Goal: Find specific page/section: Find specific page/section

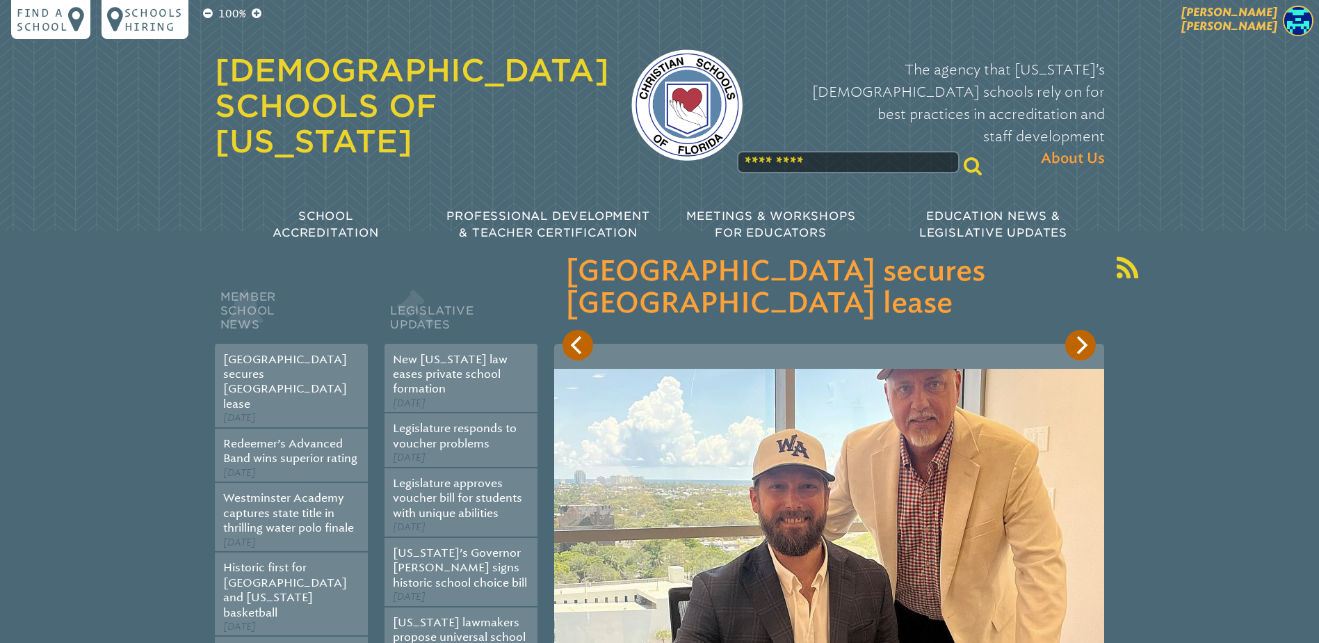
click at [1273, 11] on span "[PERSON_NAME]" at bounding box center [1230, 19] width 96 height 27
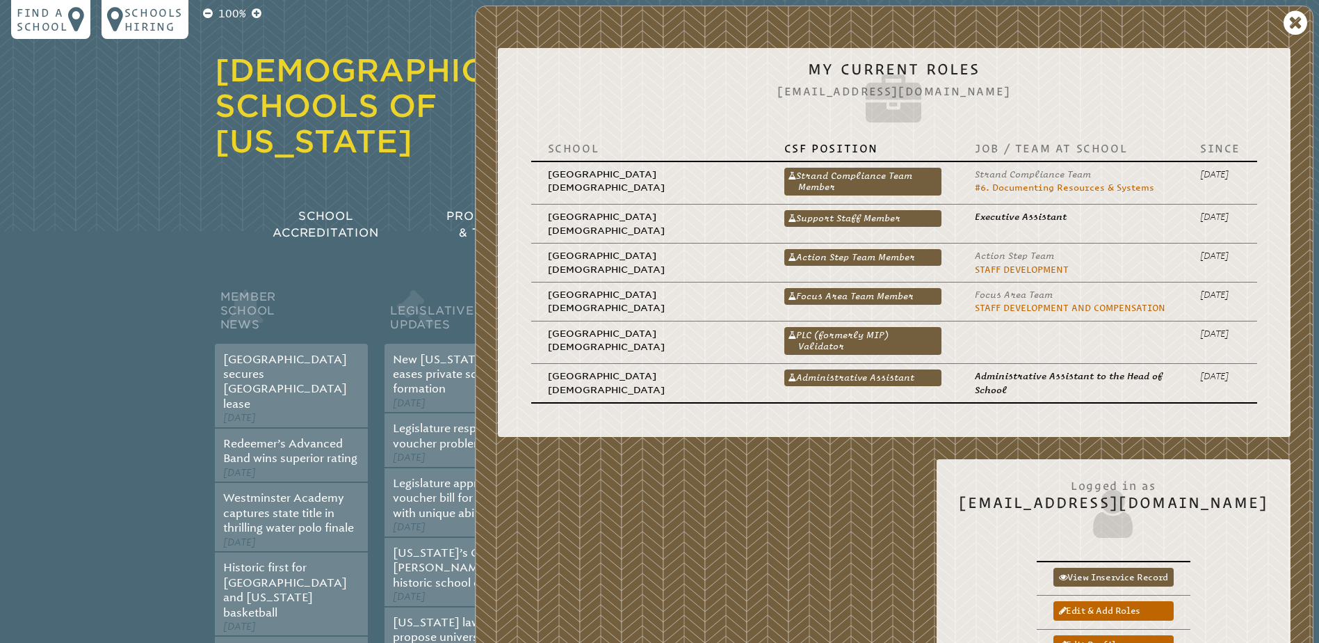
drag, startPoint x: 885, startPoint y: 333, endPoint x: 895, endPoint y: 331, distance: 10.6
click at [885, 333] on link "PLC (formerly MIP) Validator" at bounding box center [862, 341] width 157 height 28
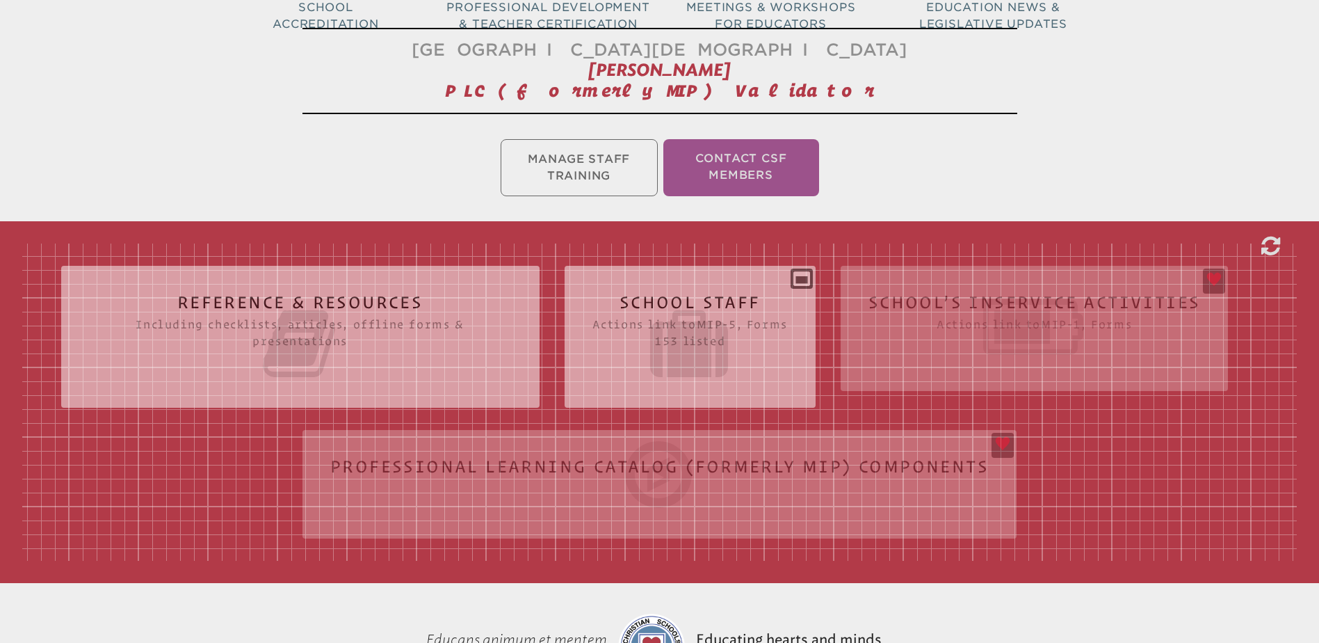
scroll to position [278, 0]
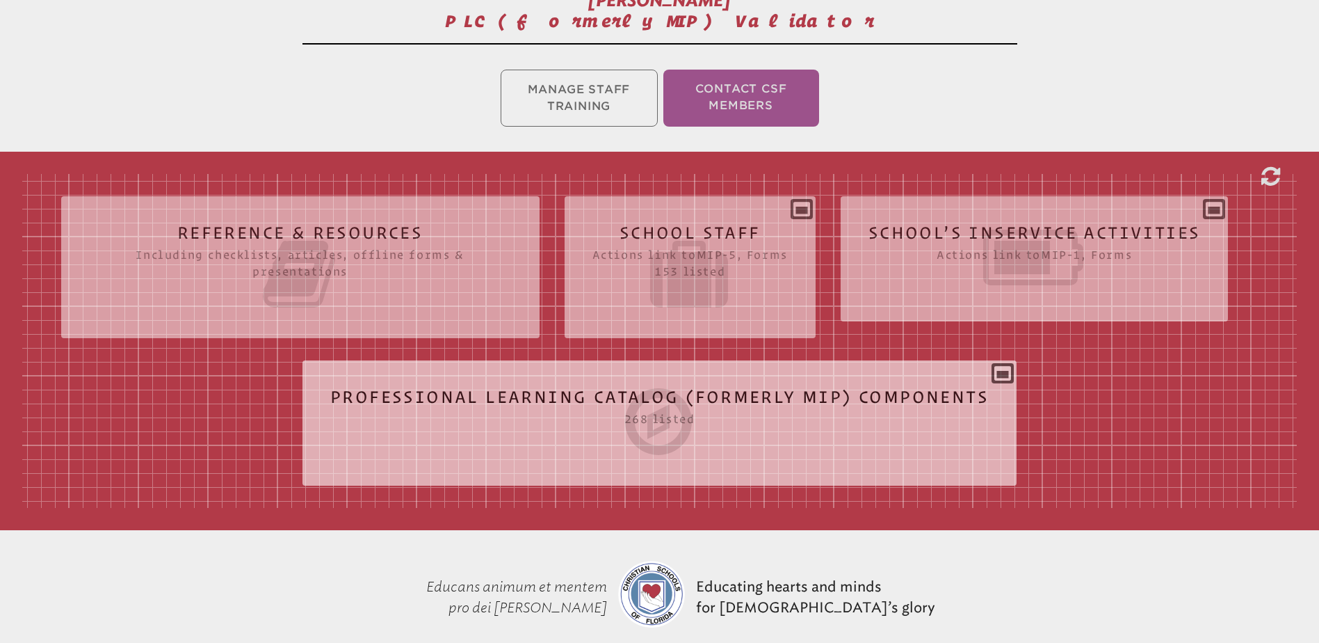
click at [592, 394] on icon at bounding box center [659, 421] width 659 height 78
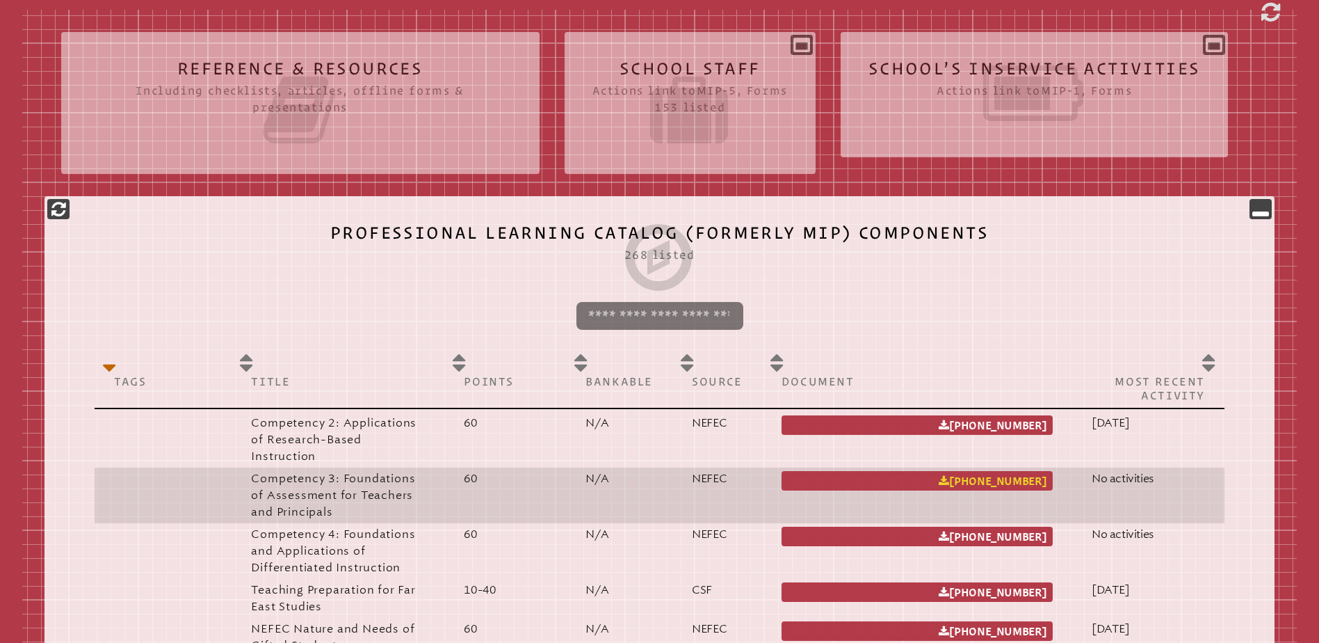
scroll to position [487, 0]
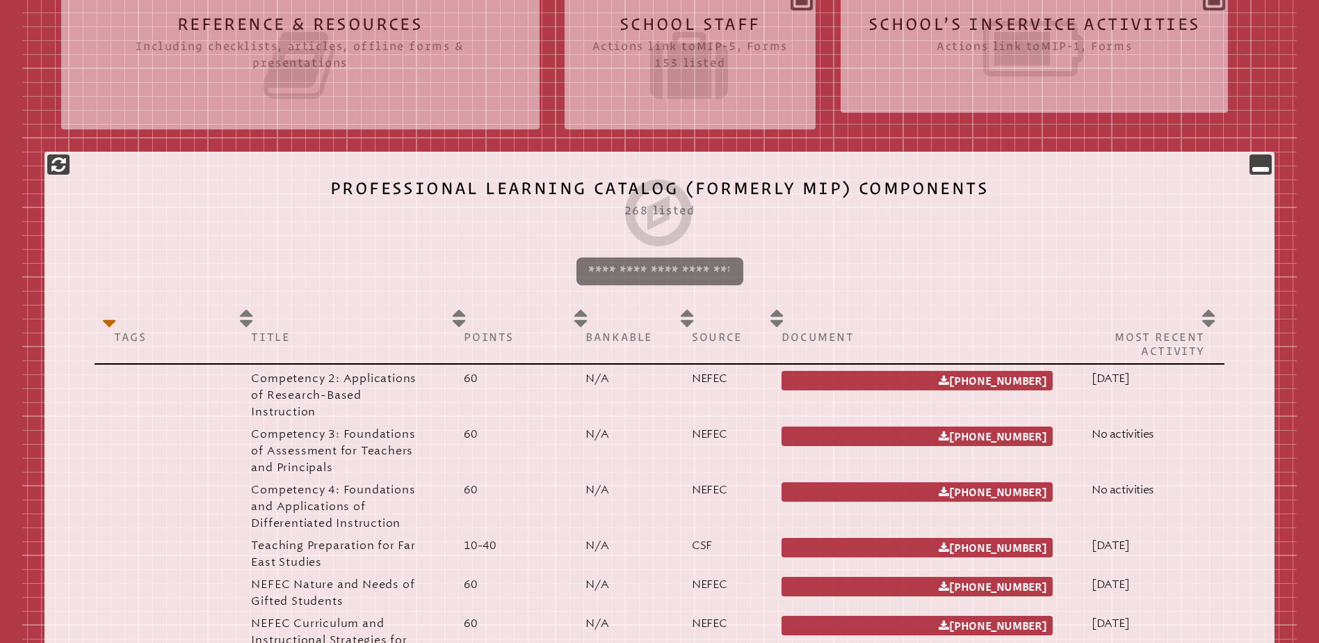
click at [650, 271] on input "search" at bounding box center [659, 271] width 167 height 28
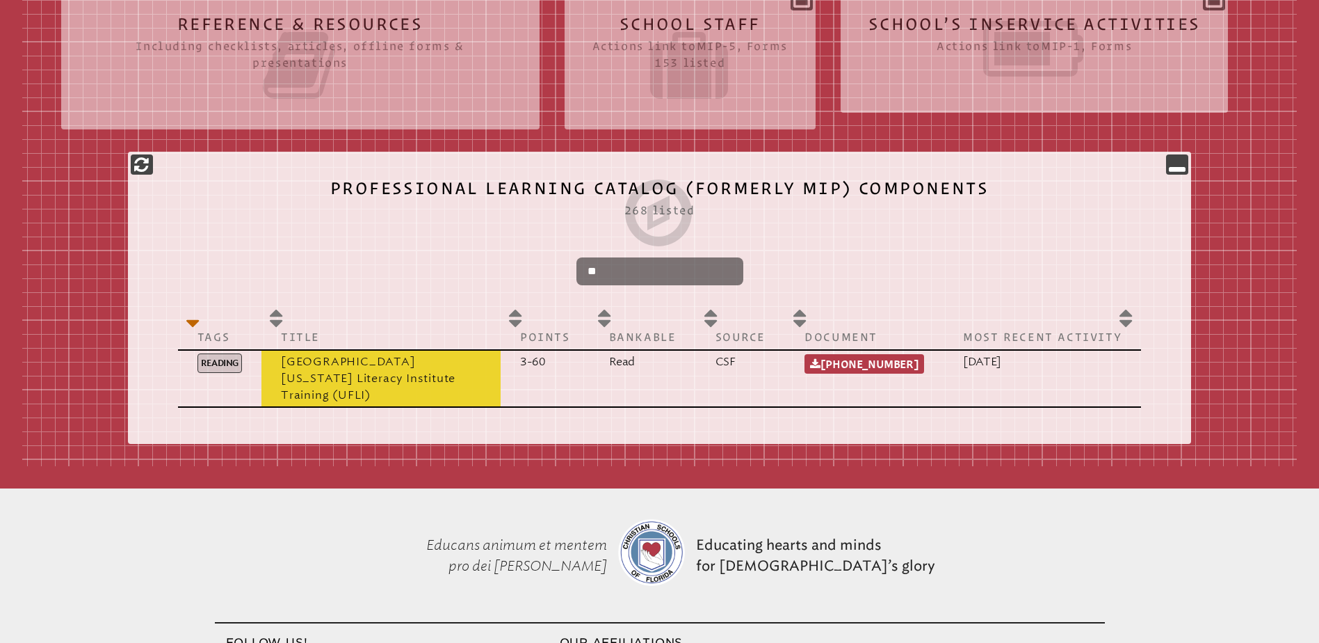
type input "*"
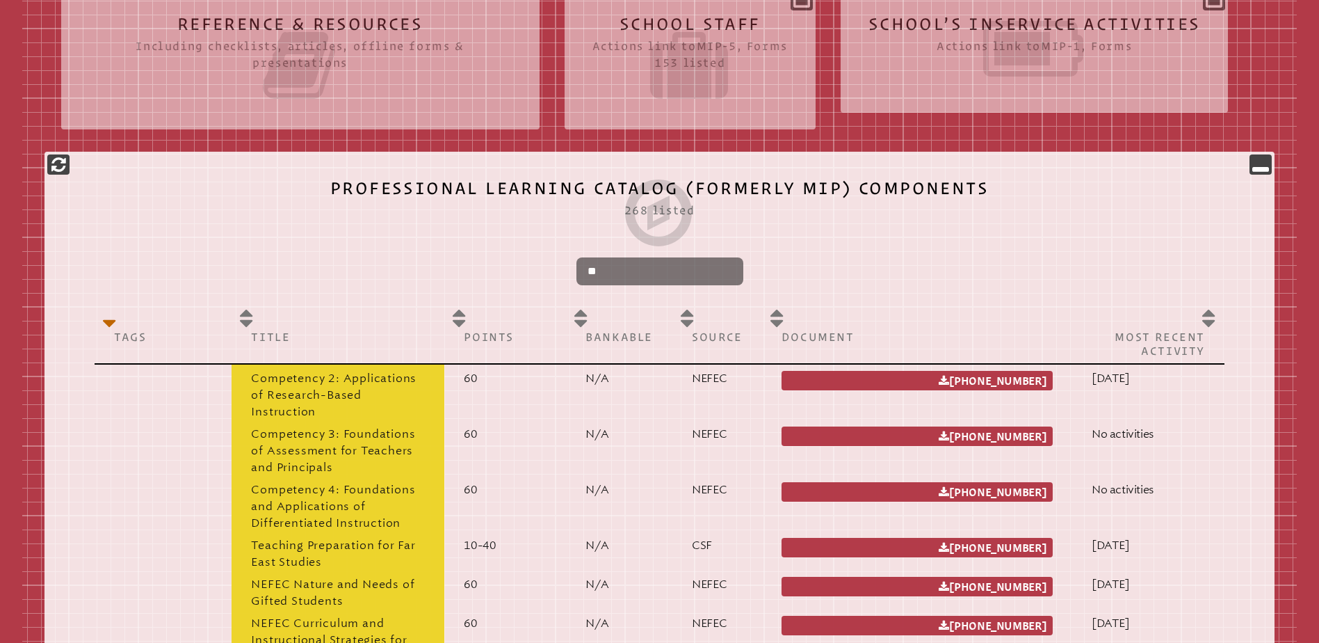
type input "*"
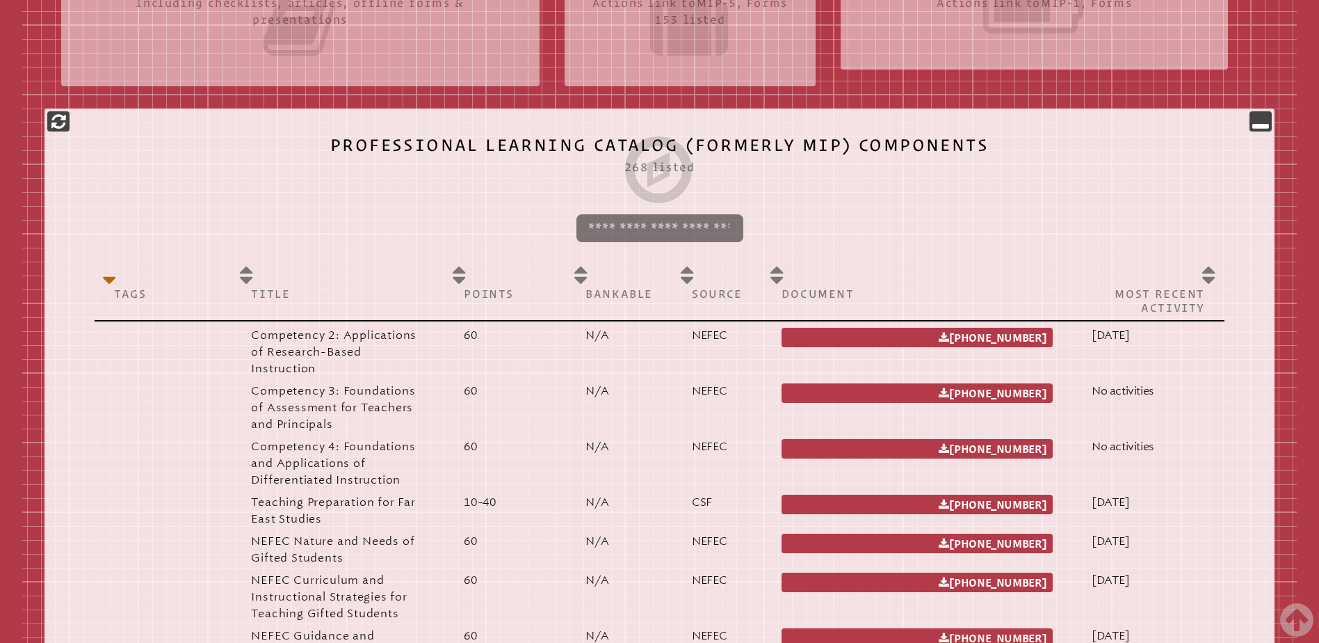
scroll to position [0, 0]
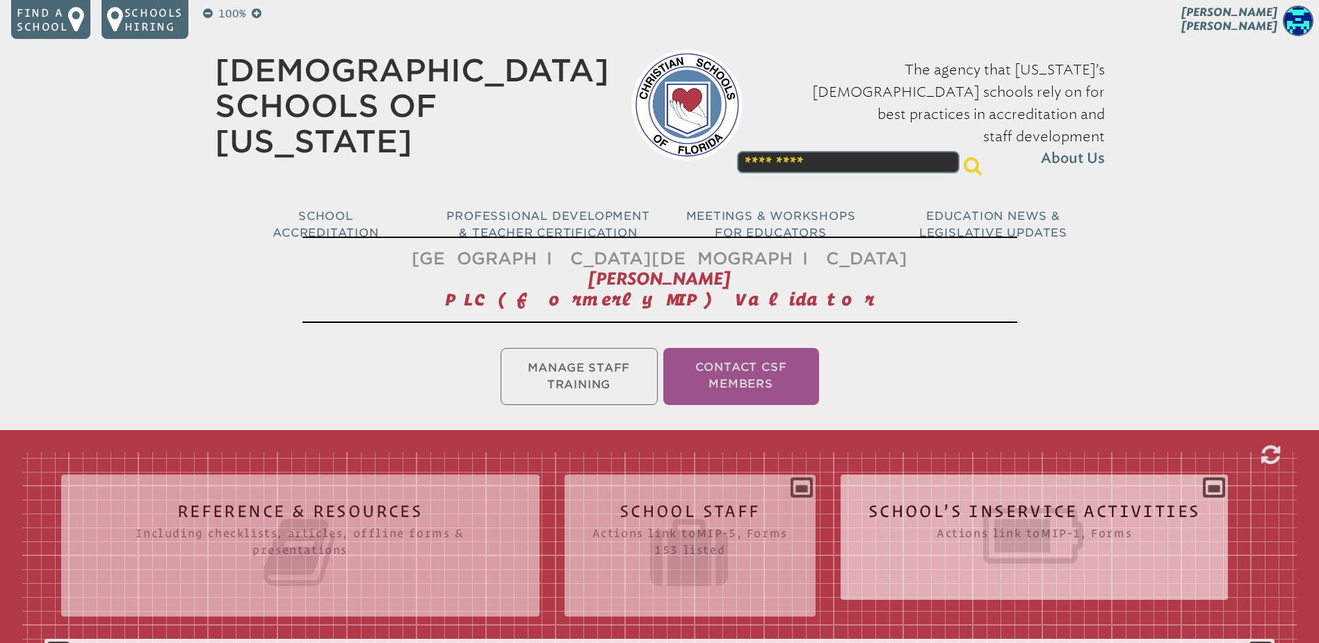
click at [953, 506] on icon at bounding box center [1035, 536] width 332 height 78
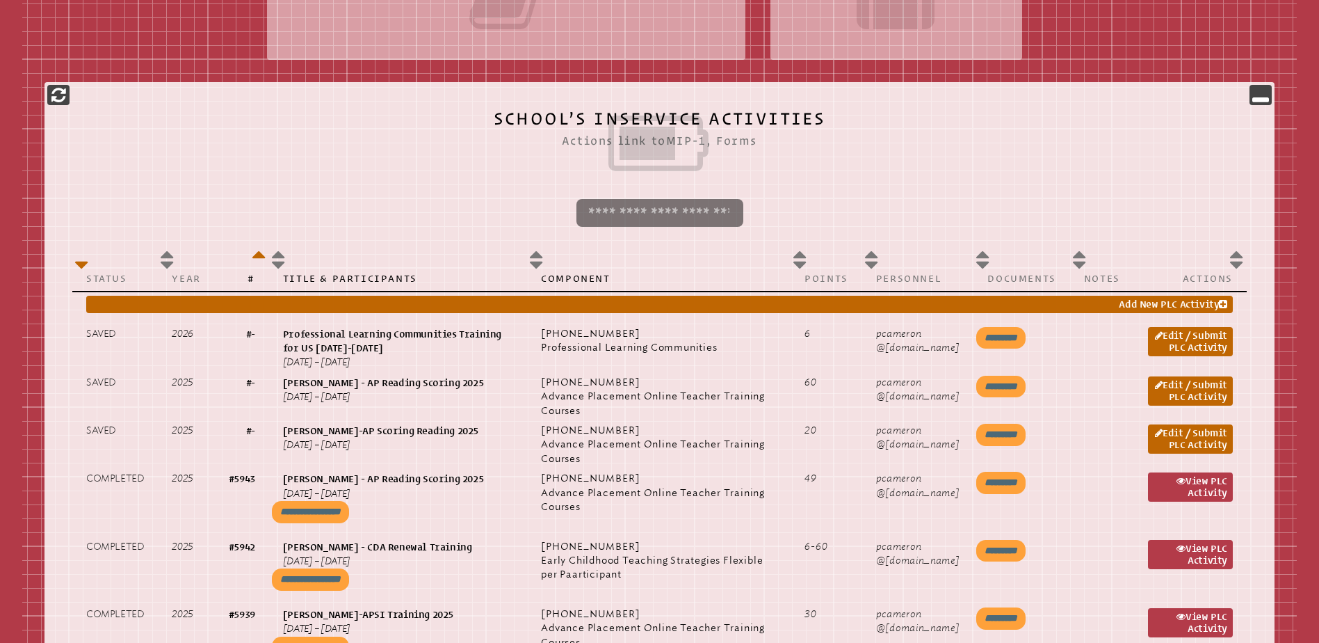
scroll to position [626, 0]
